Goal: Transaction & Acquisition: Purchase product/service

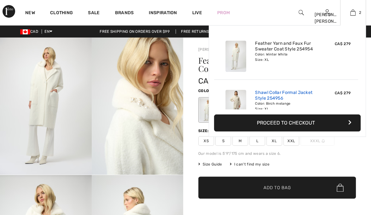
click at [269, 95] on link "Shawl Collar Formal Jacket Style 254956" at bounding box center [286, 95] width 62 height 11
click at [240, 103] on img at bounding box center [235, 105] width 21 height 31
click at [276, 96] on link "Shawl Collar Formal Jacket Style 254956" at bounding box center [286, 95] width 62 height 11
click at [275, 95] on link "Shawl Collar Formal Jacket Style 254956" at bounding box center [286, 95] width 62 height 11
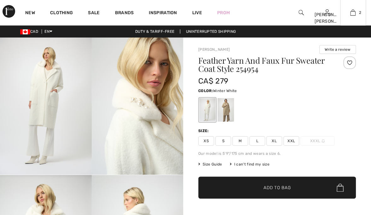
scroll to position [0, 0]
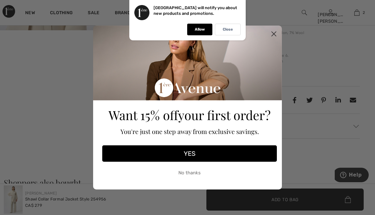
scroll to position [355, 0]
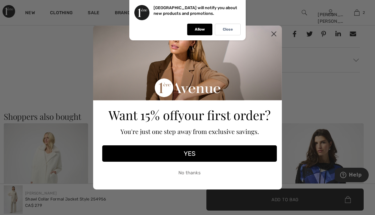
click at [274, 32] on circle "Close dialog" at bounding box center [274, 34] width 10 height 10
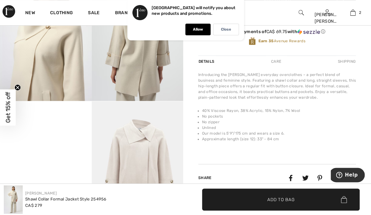
scroll to position [0, 0]
